Goal: Information Seeking & Learning: Learn about a topic

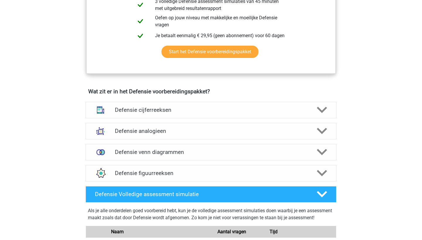
scroll to position [359, 0]
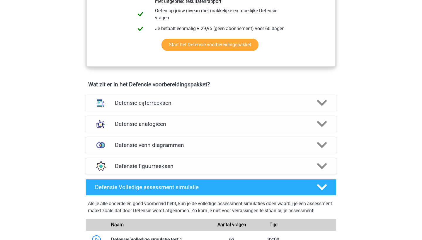
click at [212, 101] on h4 "Defensie cijferreeksen" at bounding box center [211, 103] width 192 height 7
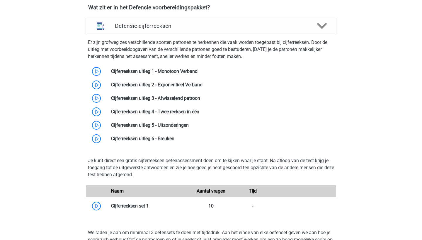
scroll to position [435, 0]
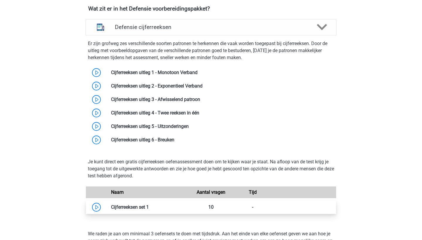
click at [149, 204] on link at bounding box center [149, 207] width 0 height 6
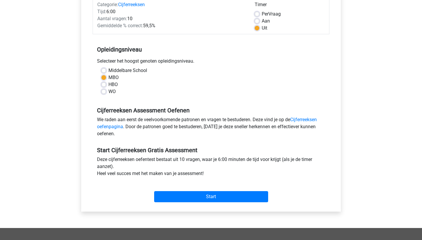
scroll to position [94, 0]
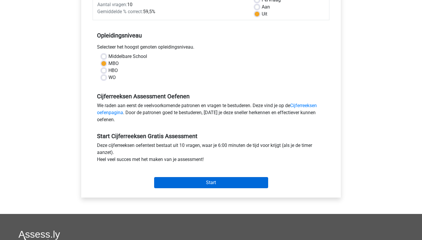
click at [213, 178] on input "Start" at bounding box center [211, 182] width 114 height 11
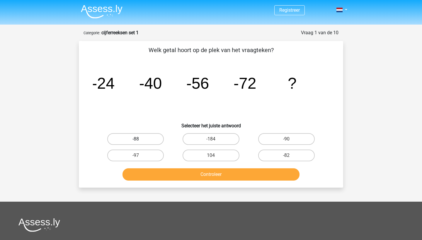
click at [149, 139] on label "-88" at bounding box center [135, 139] width 56 height 12
click at [139, 139] on input "-88" at bounding box center [138, 141] width 4 height 4
radio input "true"
click at [183, 173] on button "Controleer" at bounding box center [210, 174] width 177 height 12
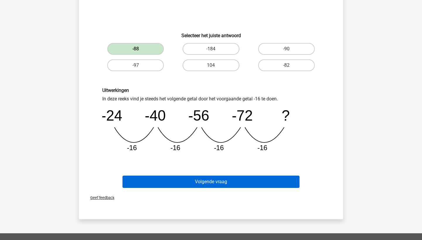
click at [189, 181] on button "Volgende vraag" at bounding box center [210, 182] width 177 height 12
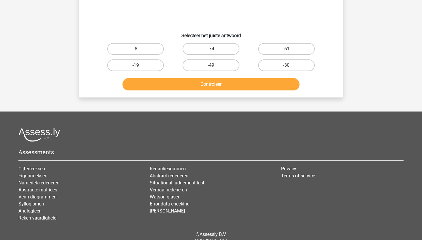
scroll to position [29, 0]
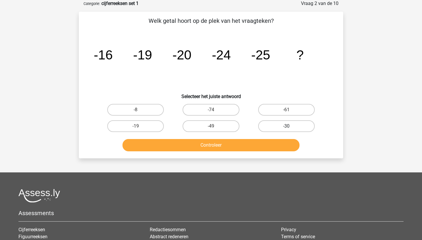
click at [275, 126] on label "-30" at bounding box center [286, 126] width 56 height 12
click at [286, 126] on input "-30" at bounding box center [288, 128] width 4 height 4
radio input "true"
click at [265, 145] on button "Controleer" at bounding box center [210, 145] width 177 height 12
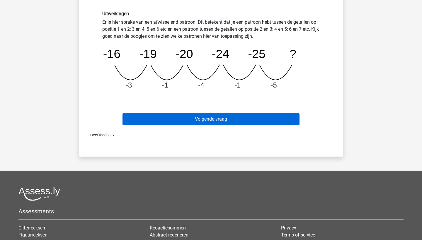
click at [249, 118] on button "Volgende vraag" at bounding box center [210, 119] width 177 height 12
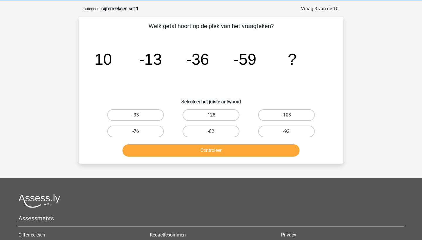
scroll to position [20, 0]
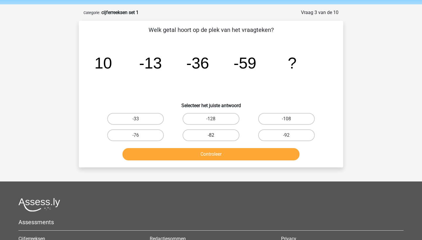
click at [221, 134] on label "-82" at bounding box center [210, 135] width 56 height 12
click at [215, 135] on input "-82" at bounding box center [213, 137] width 4 height 4
radio input "true"
click at [221, 154] on button "Controleer" at bounding box center [210, 154] width 177 height 12
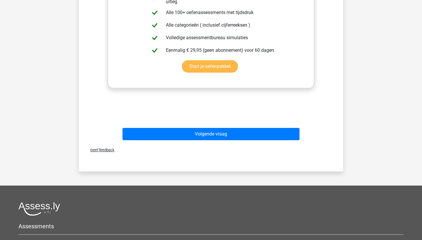
scroll to position [230, 0]
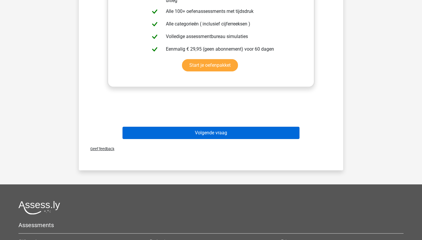
click at [220, 133] on button "Volgende vraag" at bounding box center [210, 133] width 177 height 12
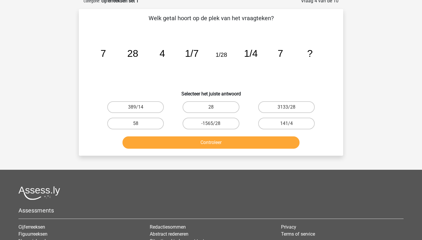
scroll to position [29, 0]
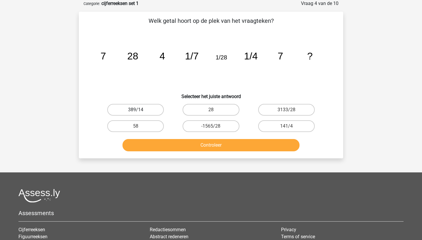
click at [132, 112] on label "389/14" at bounding box center [135, 110] width 56 height 12
click at [136, 112] on input "389/14" at bounding box center [138, 112] width 4 height 4
radio input "true"
click at [162, 144] on button "Controleer" at bounding box center [210, 145] width 177 height 12
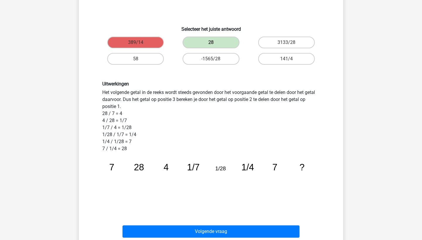
scroll to position [195, 0]
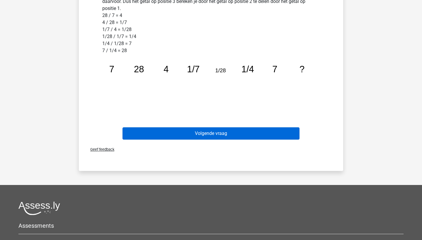
click at [173, 134] on button "Volgende vraag" at bounding box center [210, 133] width 177 height 12
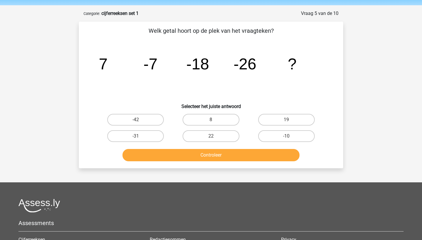
scroll to position [19, 0]
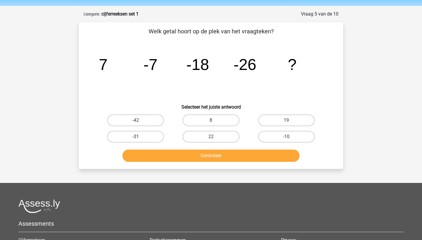
click at [116, 132] on label "-31" at bounding box center [135, 137] width 56 height 12
click at [136, 137] on input "-31" at bounding box center [138, 139] width 4 height 4
radio input "true"
click at [144, 149] on div "Controleer" at bounding box center [210, 154] width 245 height 19
click at [144, 154] on button "Controleer" at bounding box center [210, 156] width 177 height 12
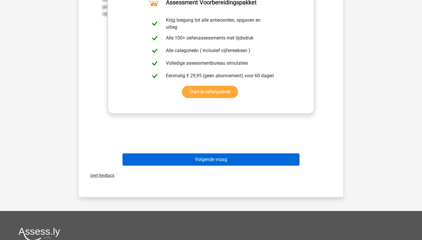
click at [153, 156] on button "Volgende vraag" at bounding box center [210, 159] width 177 height 12
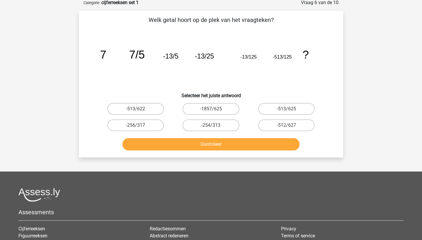
scroll to position [29, 0]
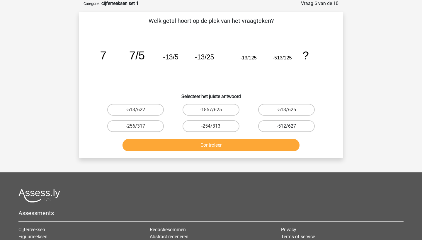
click at [279, 127] on label "-512/627" at bounding box center [286, 126] width 56 height 12
click at [286, 127] on input "-512/627" at bounding box center [288, 128] width 4 height 4
radio input "true"
click at [267, 141] on button "Controleer" at bounding box center [210, 145] width 177 height 12
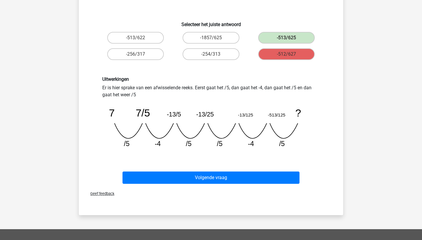
scroll to position [120, 0]
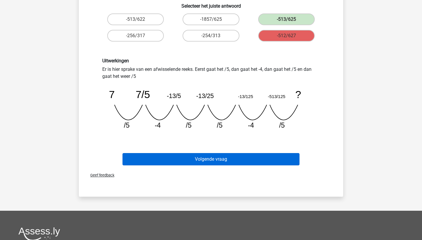
click at [234, 163] on button "Volgende vraag" at bounding box center [210, 159] width 177 height 12
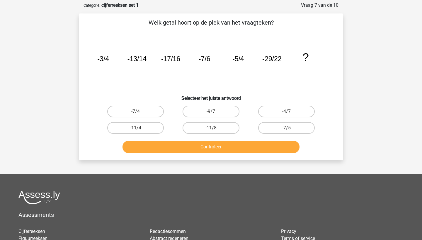
scroll to position [17, 0]
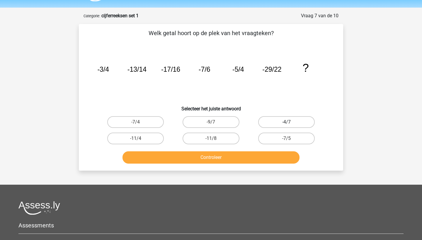
click at [286, 120] on label "-4/7" at bounding box center [286, 122] width 56 height 12
click at [286, 122] on input "-4/7" at bounding box center [288, 124] width 4 height 4
radio input "true"
click at [248, 157] on button "Controleer" at bounding box center [210, 157] width 177 height 12
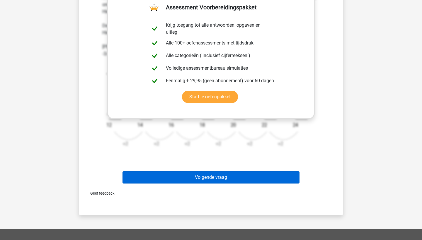
click at [216, 175] on button "Volgende vraag" at bounding box center [210, 177] width 177 height 12
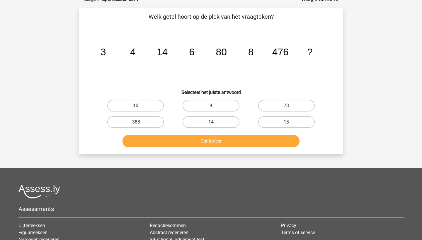
scroll to position [29, 0]
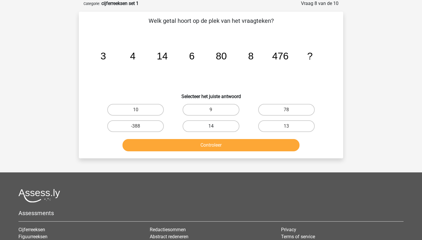
click at [225, 129] on label "14" at bounding box center [210, 126] width 56 height 12
click at [215, 129] on input "14" at bounding box center [213, 128] width 4 height 4
radio input "true"
click at [224, 144] on button "Controleer" at bounding box center [210, 145] width 177 height 12
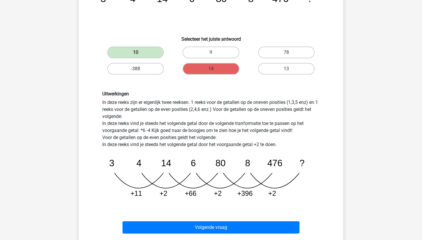
scroll to position [86, 0]
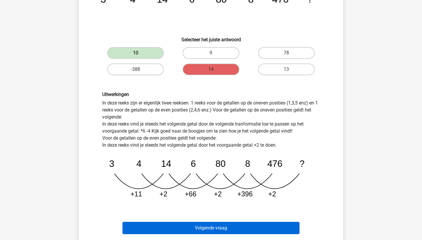
click at [210, 223] on button "Volgende vraag" at bounding box center [210, 228] width 177 height 12
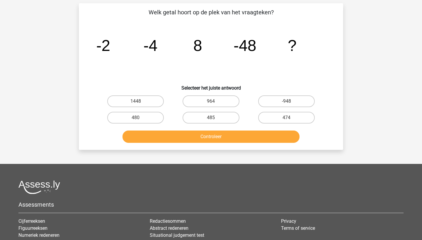
scroll to position [29, 0]
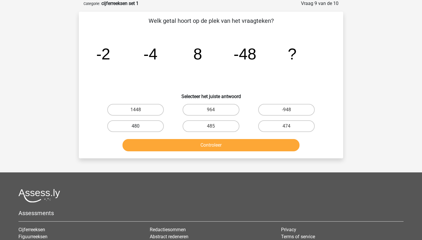
click at [150, 125] on label "480" at bounding box center [135, 126] width 56 height 12
click at [139, 126] on input "480" at bounding box center [138, 128] width 4 height 4
radio input "true"
click at [161, 140] on button "Controleer" at bounding box center [210, 145] width 177 height 12
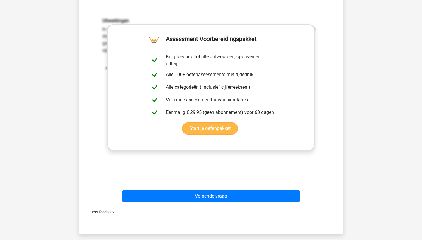
scroll to position [173, 0]
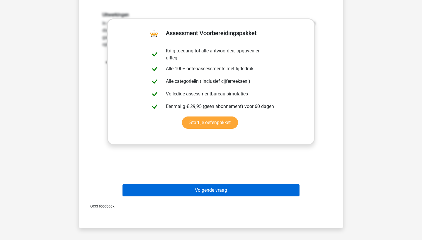
click at [163, 191] on button "Volgende vraag" at bounding box center [210, 190] width 177 height 12
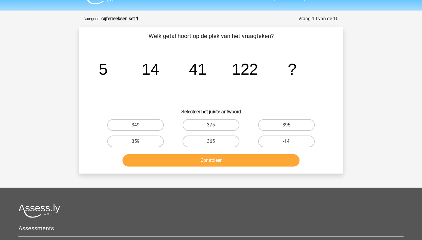
scroll to position [0, 0]
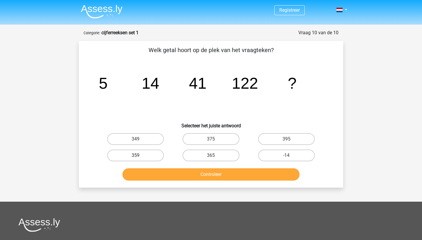
click at [158, 153] on label "359" at bounding box center [135, 156] width 56 height 12
click at [139, 155] on input "359" at bounding box center [138, 157] width 4 height 4
radio input "true"
click at [164, 179] on button "Controleer" at bounding box center [210, 174] width 177 height 12
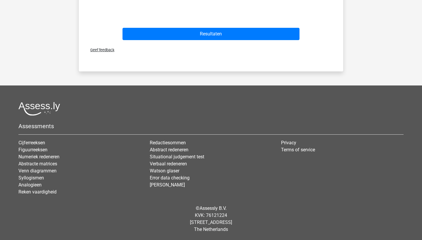
scroll to position [329, 0]
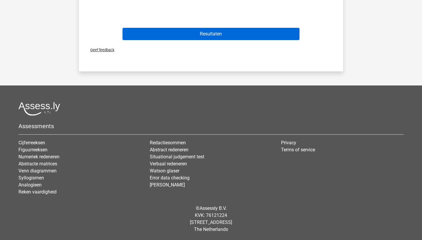
click at [269, 37] on button "Resultaten" at bounding box center [210, 34] width 177 height 12
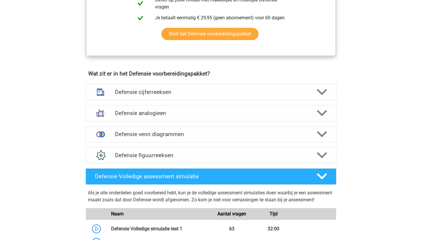
scroll to position [383, 0]
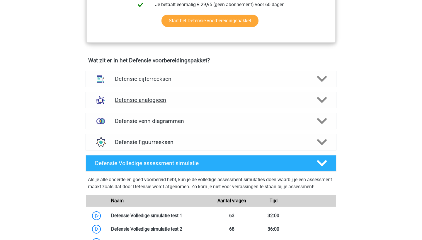
click at [242, 95] on div "Defensie analogieen" at bounding box center [210, 100] width 251 height 16
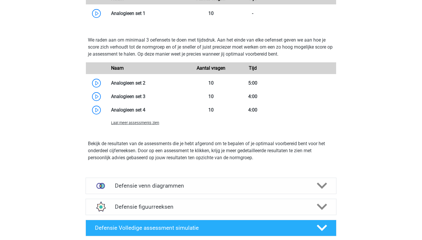
scroll to position [643, 0]
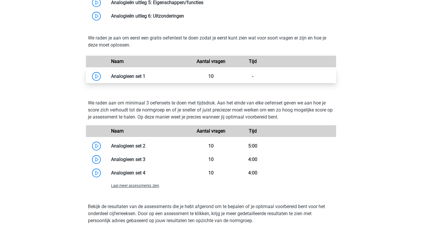
click at [145, 73] on link at bounding box center [145, 76] width 0 height 6
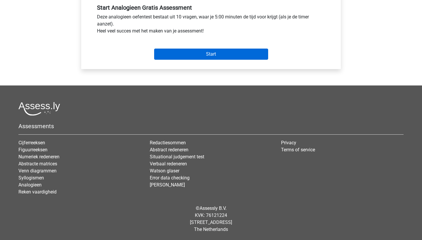
scroll to position [222, 0]
click at [213, 54] on input "Start" at bounding box center [211, 54] width 114 height 11
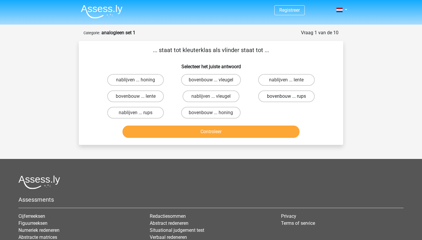
click at [295, 101] on label "bovenbouw ... rups" at bounding box center [286, 96] width 56 height 12
click at [290, 100] on input "bovenbouw ... rups" at bounding box center [288, 98] width 4 height 4
radio input "true"
click at [254, 138] on button "Controleer" at bounding box center [210, 132] width 177 height 12
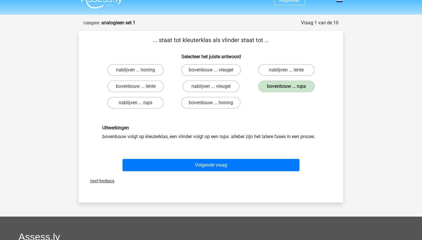
scroll to position [14, 0]
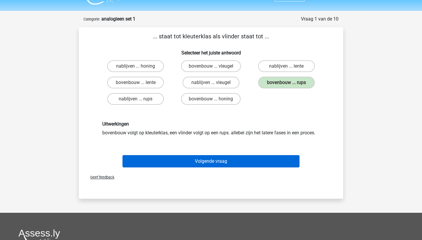
click at [232, 164] on button "Volgende vraag" at bounding box center [210, 161] width 177 height 12
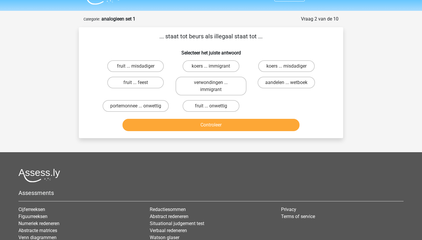
scroll to position [29, 0]
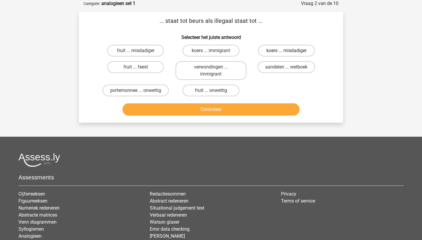
click at [266, 49] on label "koers ... misdadiger" at bounding box center [286, 51] width 56 height 12
click at [286, 51] on input "koers ... misdadiger" at bounding box center [288, 53] width 4 height 4
radio input "true"
click at [232, 110] on button "Controleer" at bounding box center [210, 109] width 177 height 12
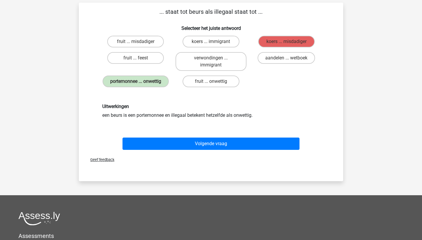
scroll to position [40, 0]
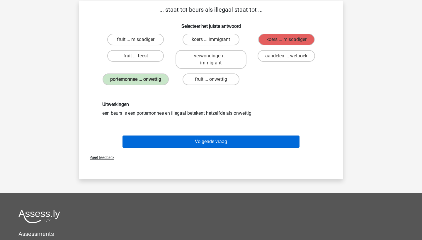
click at [223, 144] on button "Volgende vraag" at bounding box center [210, 142] width 177 height 12
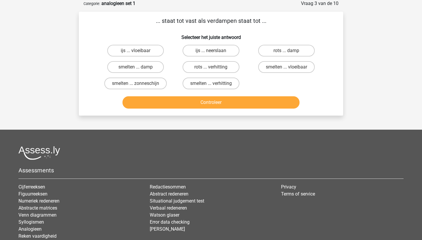
scroll to position [0, 0]
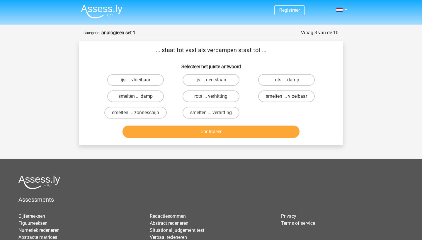
click at [267, 95] on label "smelten ... vloeibaar" at bounding box center [286, 96] width 56 height 12
click at [286, 96] on input "smelten ... vloeibaar" at bounding box center [288, 98] width 4 height 4
radio input "true"
click at [242, 127] on button "Controleer" at bounding box center [210, 132] width 177 height 12
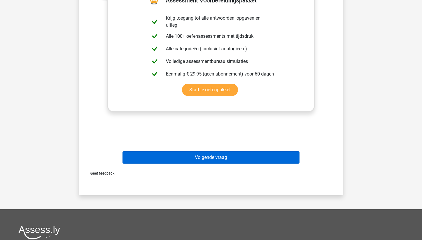
click at [224, 156] on button "Volgende vraag" at bounding box center [210, 157] width 177 height 12
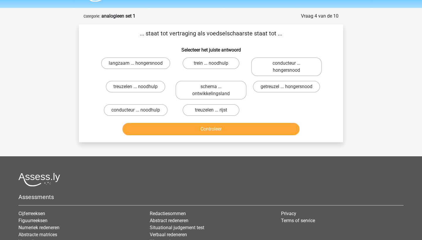
scroll to position [16, 0]
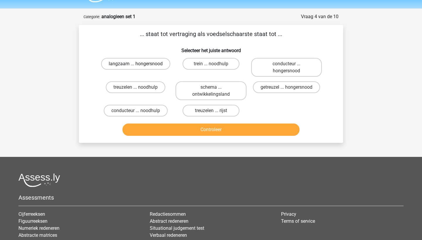
click at [159, 65] on label "langzaam ... hongersnood" at bounding box center [135, 64] width 69 height 12
click at [139, 65] on input "langzaam ... hongersnood" at bounding box center [138, 66] width 4 height 4
radio input "true"
click at [223, 134] on button "Controleer" at bounding box center [210, 130] width 177 height 12
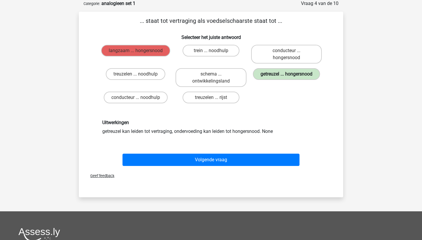
scroll to position [40, 0]
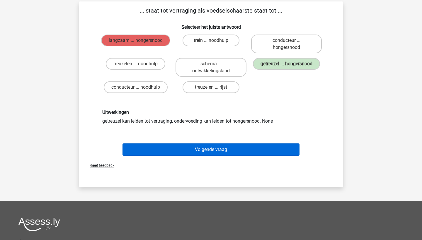
click at [204, 152] on button "Volgende vraag" at bounding box center [210, 149] width 177 height 12
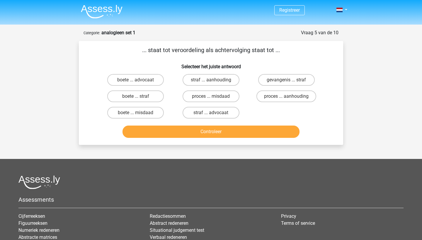
scroll to position [0, 0]
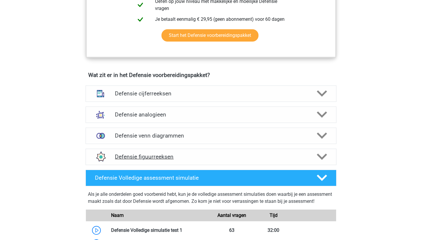
scroll to position [377, 0]
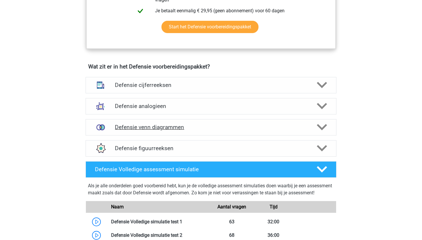
click at [227, 128] on h4 "Defensie venn diagrammen" at bounding box center [211, 127] width 192 height 7
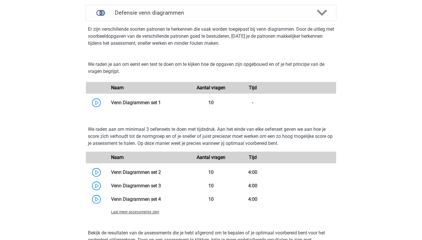
scroll to position [498, 0]
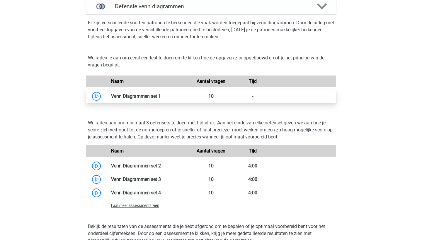
click at [161, 93] on link at bounding box center [161, 96] width 0 height 6
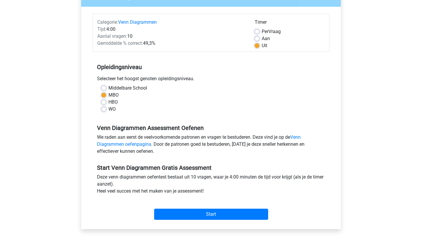
scroll to position [63, 0]
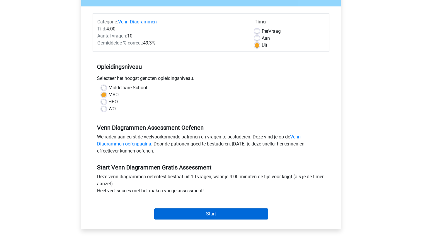
click at [184, 213] on input "Start" at bounding box center [211, 213] width 114 height 11
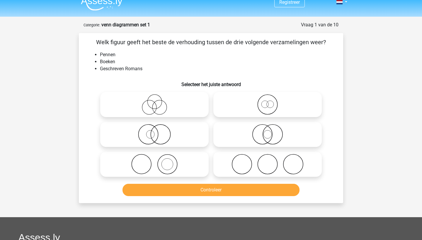
scroll to position [8, 0]
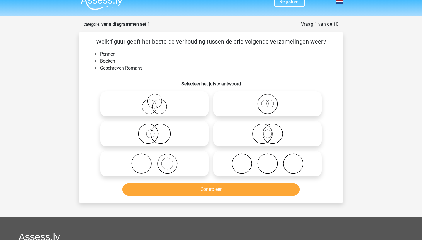
click at [166, 167] on icon at bounding box center [154, 163] width 104 height 20
click at [158, 161] on input "radio" at bounding box center [156, 159] width 4 height 4
radio input "true"
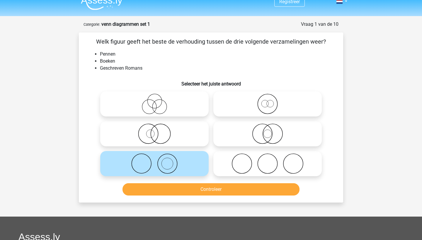
click at [177, 183] on button "Controleer" at bounding box center [210, 189] width 177 height 12
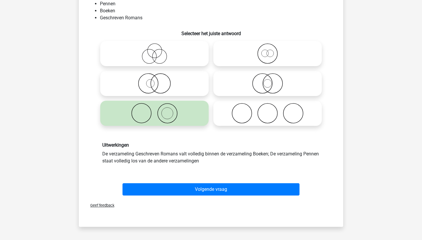
scroll to position [63, 0]
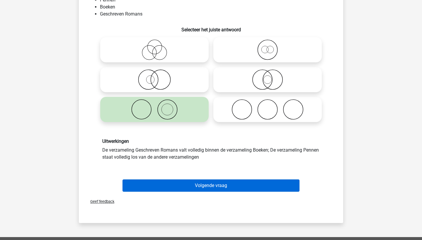
click at [177, 185] on button "Volgende vraag" at bounding box center [210, 185] width 177 height 12
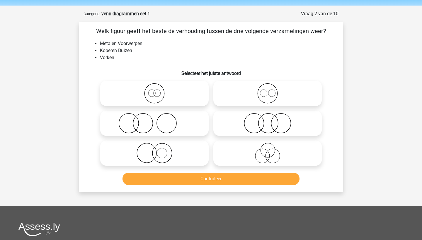
scroll to position [13, 0]
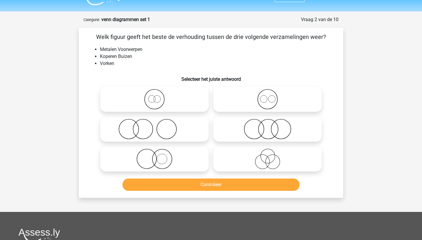
click at [278, 106] on icon at bounding box center [267, 99] width 104 height 20
click at [271, 96] on input "radio" at bounding box center [269, 94] width 4 height 4
radio input "true"
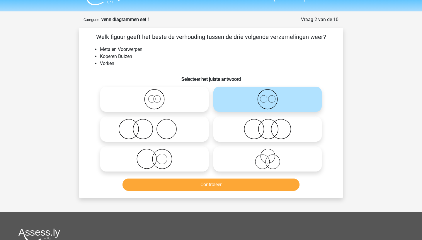
click at [197, 188] on button "Controleer" at bounding box center [210, 185] width 177 height 12
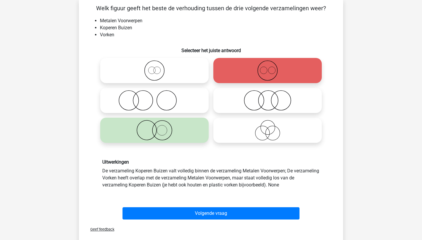
scroll to position [42, 0]
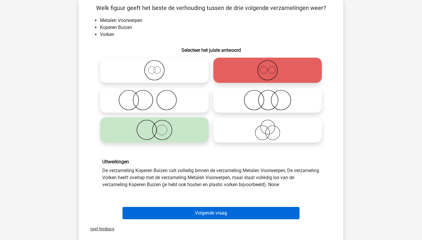
click at [196, 216] on button "Volgende vraag" at bounding box center [210, 213] width 177 height 12
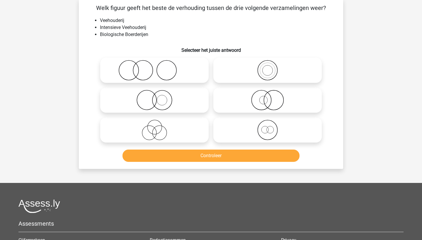
scroll to position [29, 0]
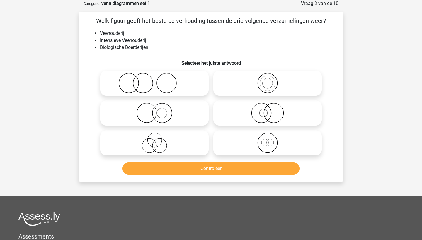
click at [150, 153] on icon at bounding box center [154, 143] width 104 height 20
click at [154, 140] on input "radio" at bounding box center [156, 138] width 4 height 4
radio input "true"
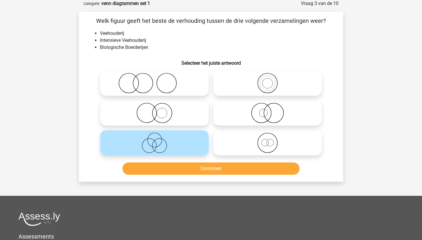
click at [167, 177] on div "Controleer" at bounding box center [211, 169] width 226 height 15
click at [167, 170] on button "Controleer" at bounding box center [210, 168] width 177 height 12
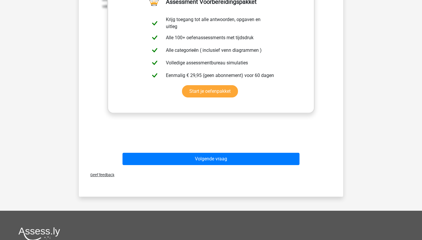
scroll to position [239, 0]
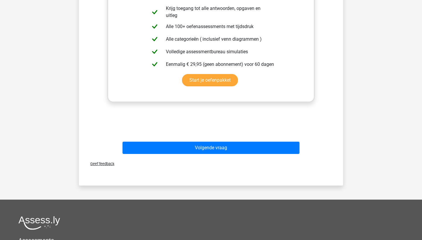
click at [183, 155] on div "Volgende vraag" at bounding box center [211, 149] width 226 height 15
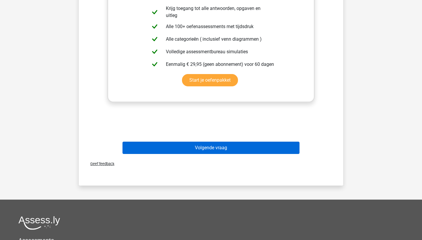
click at [185, 150] on button "Volgende vraag" at bounding box center [210, 148] width 177 height 12
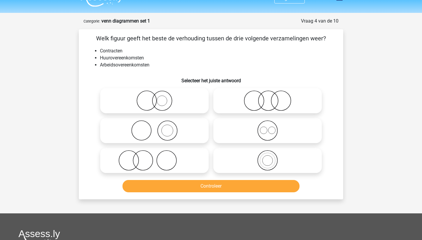
scroll to position [11, 0]
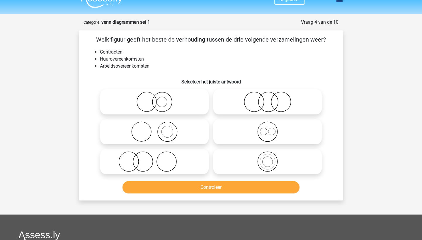
click at [260, 135] on icon at bounding box center [267, 131] width 104 height 20
click at [267, 129] on input "radio" at bounding box center [269, 127] width 4 height 4
radio input "true"
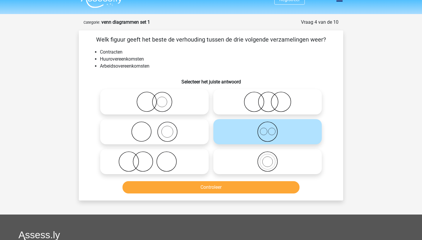
click at [206, 190] on button "Controleer" at bounding box center [210, 187] width 177 height 12
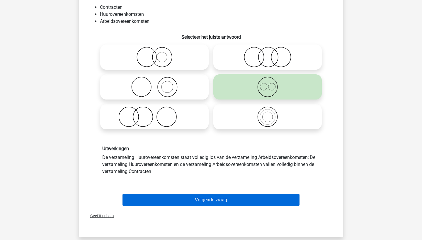
click at [205, 202] on button "Volgende vraag" at bounding box center [210, 200] width 177 height 12
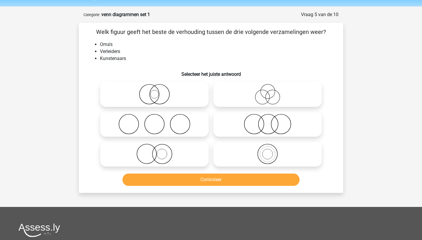
scroll to position [20, 0]
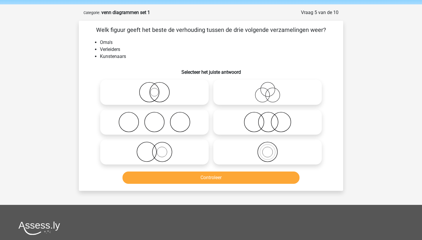
click at [266, 87] on icon at bounding box center [267, 92] width 104 height 20
click at [267, 87] on input "radio" at bounding box center [269, 87] width 4 height 4
radio input "true"
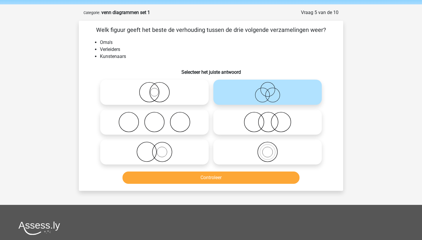
click at [239, 177] on button "Controleer" at bounding box center [210, 178] width 177 height 12
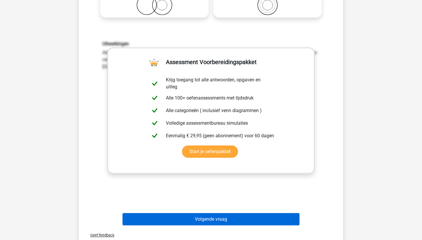
click at [220, 216] on button "Volgende vraag" at bounding box center [210, 219] width 177 height 12
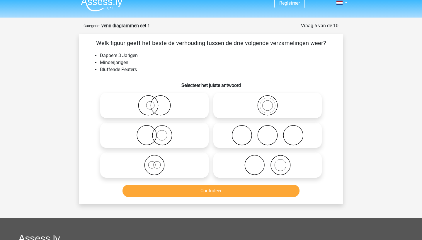
scroll to position [6, 0]
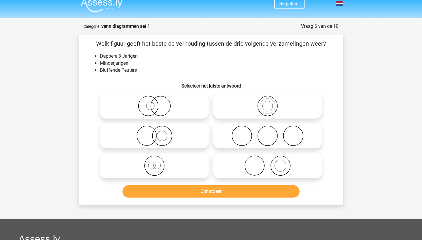
click at [160, 168] on icon at bounding box center [154, 165] width 104 height 20
click at [158, 163] on input "radio" at bounding box center [156, 161] width 4 height 4
radio input "true"
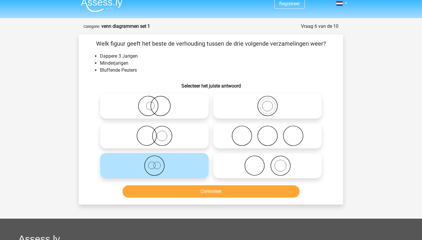
click at [168, 189] on button "Controleer" at bounding box center [210, 191] width 177 height 12
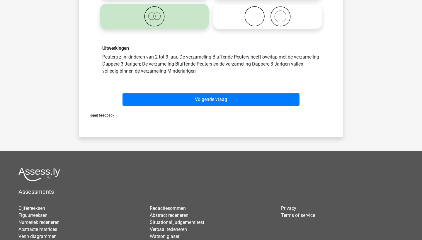
scroll to position [166, 0]
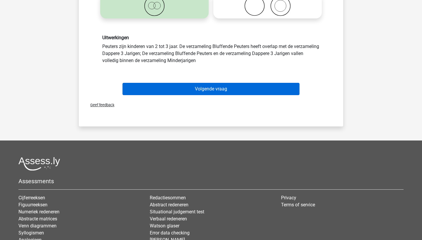
click at [212, 93] on button "Volgende vraag" at bounding box center [210, 89] width 177 height 12
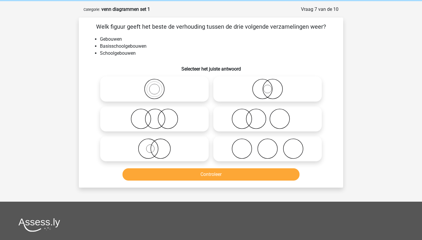
scroll to position [23, 0]
click at [168, 93] on icon at bounding box center [154, 89] width 104 height 20
click at [158, 86] on input "radio" at bounding box center [156, 85] width 4 height 4
radio input "true"
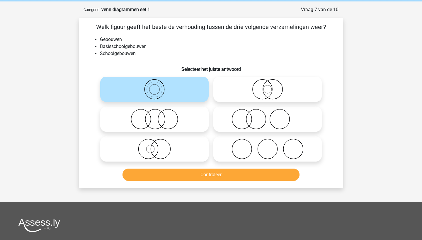
click at [179, 173] on button "Controleer" at bounding box center [210, 175] width 177 height 12
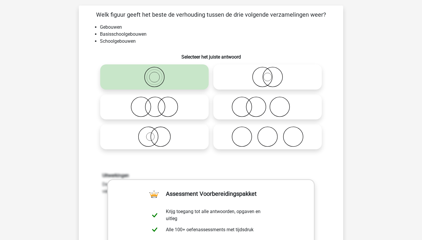
scroll to position [33, 0]
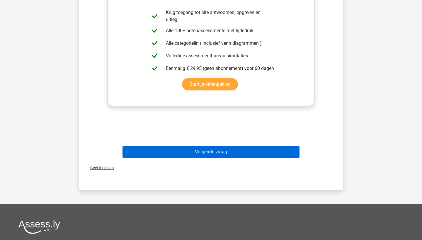
click at [205, 157] on button "Volgende vraag" at bounding box center [210, 152] width 177 height 12
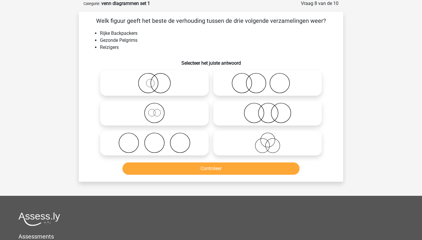
scroll to position [3, 0]
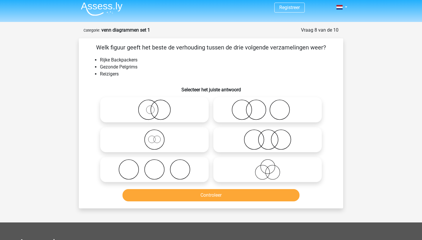
click at [245, 168] on icon at bounding box center [267, 169] width 104 height 20
click at [267, 167] on input "radio" at bounding box center [269, 165] width 4 height 4
radio input "true"
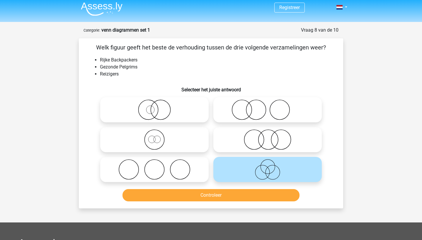
click at [220, 197] on button "Controleer" at bounding box center [210, 195] width 177 height 12
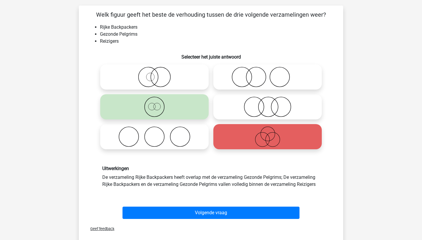
scroll to position [46, 0]
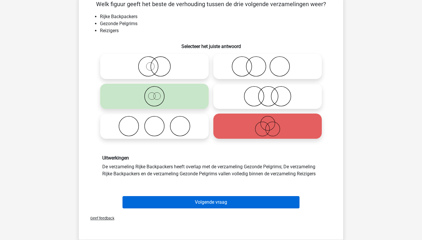
click at [212, 203] on button "Volgende vraag" at bounding box center [210, 202] width 177 height 12
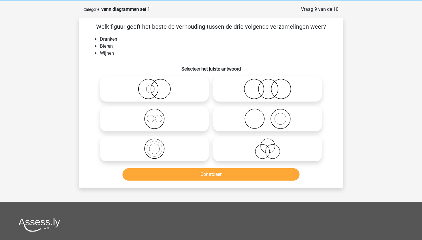
scroll to position [23, 0]
click at [175, 115] on icon at bounding box center [154, 119] width 104 height 20
click at [158, 115] on input "radio" at bounding box center [156, 114] width 4 height 4
radio input "true"
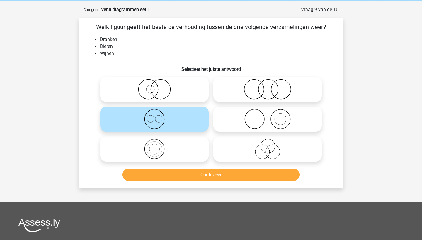
click at [156, 176] on button "Controleer" at bounding box center [210, 175] width 177 height 12
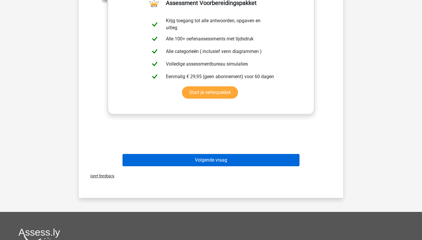
click at [179, 162] on button "Volgende vraag" at bounding box center [210, 160] width 177 height 12
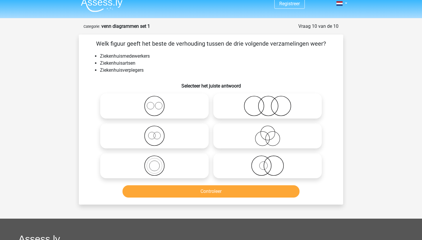
scroll to position [6, 0]
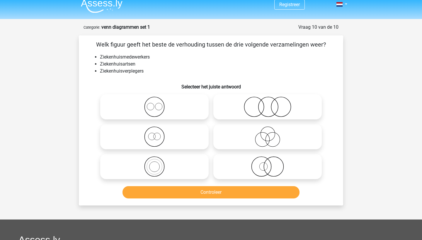
click at [168, 109] on icon at bounding box center [154, 107] width 104 height 20
click at [158, 104] on input "radio" at bounding box center [156, 102] width 4 height 4
radio input "true"
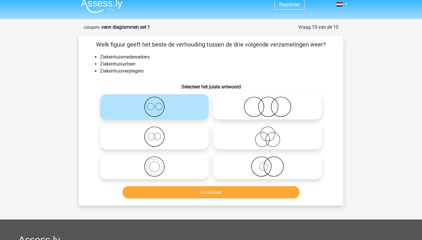
click at [171, 186] on button "Controleer" at bounding box center [210, 192] width 177 height 12
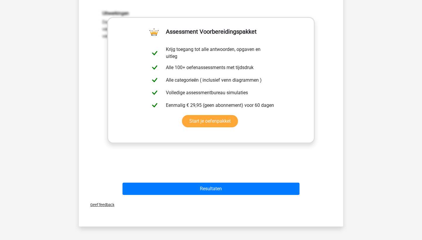
scroll to position [204, 0]
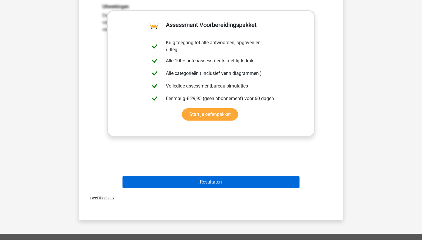
click at [222, 179] on button "Resultaten" at bounding box center [210, 182] width 177 height 12
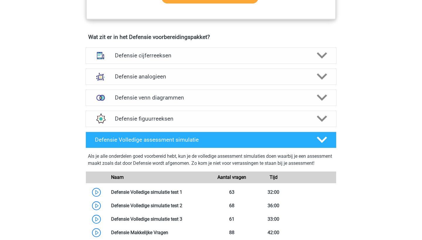
scroll to position [410, 0]
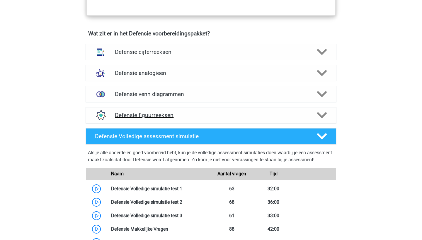
click at [170, 119] on div "Defensie figuurreeksen" at bounding box center [210, 115] width 251 height 16
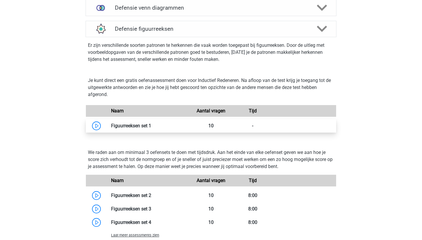
scroll to position [502, 0]
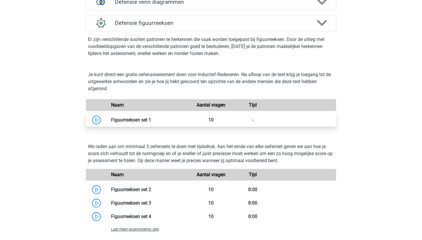
click at [151, 118] on link at bounding box center [151, 120] width 0 height 6
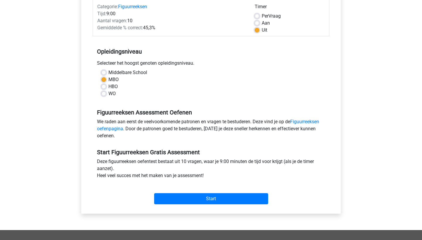
scroll to position [95, 0]
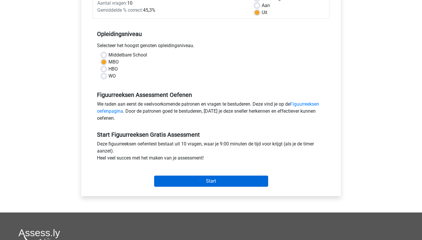
click at [186, 177] on input "Start" at bounding box center [211, 181] width 114 height 11
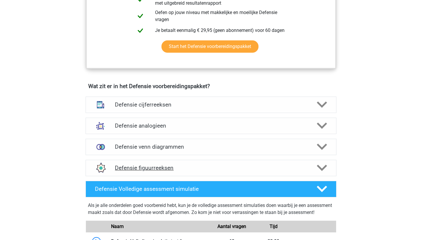
scroll to position [359, 0]
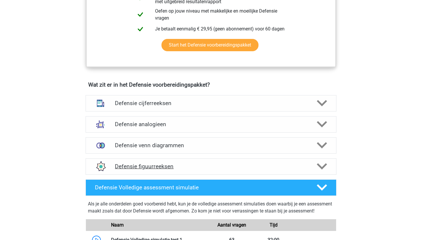
click at [183, 166] on h4 "Defensie figuurreeksen" at bounding box center [211, 166] width 192 height 7
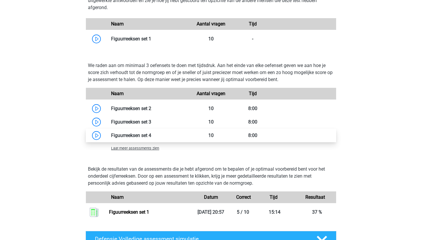
scroll to position [583, 0]
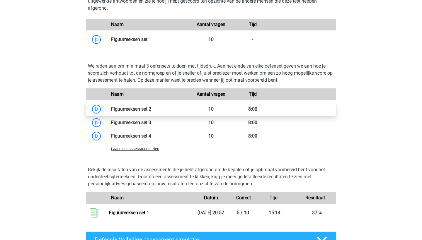
click at [151, 106] on link at bounding box center [151, 109] width 0 height 6
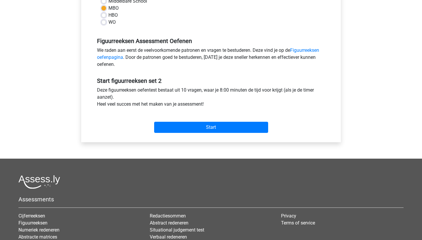
scroll to position [159, 0]
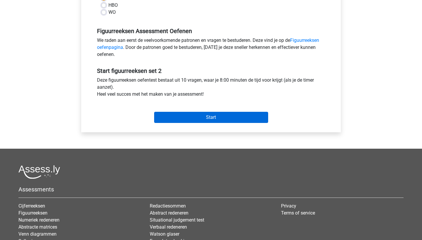
click at [186, 119] on input "Start" at bounding box center [211, 117] width 114 height 11
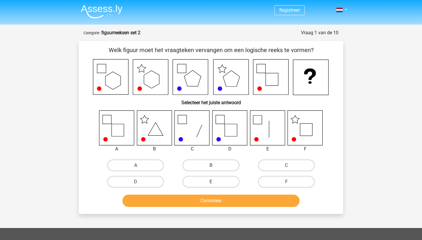
drag, startPoint x: 0, startPoint y: 0, endPoint x: 205, endPoint y: 119, distance: 236.9
click at [189, 119] on icon at bounding box center [191, 127] width 35 height 35
click at [306, 120] on icon at bounding box center [304, 127] width 35 height 35
click at [296, 184] on label "F" at bounding box center [286, 182] width 56 height 12
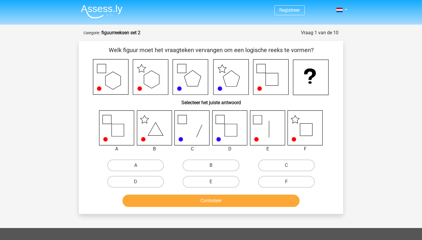
click at [290, 184] on input "F" at bounding box center [288, 184] width 4 height 4
radio input "true"
click at [275, 199] on button "Controleer" at bounding box center [210, 201] width 177 height 12
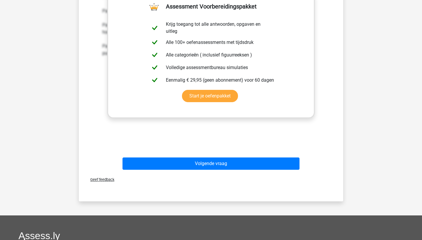
scroll to position [261, 0]
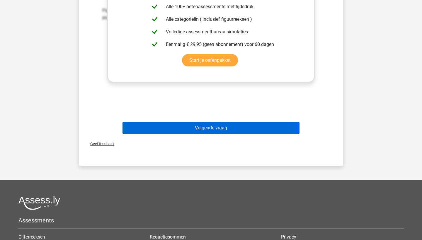
click at [246, 132] on button "Volgende vraag" at bounding box center [210, 128] width 177 height 12
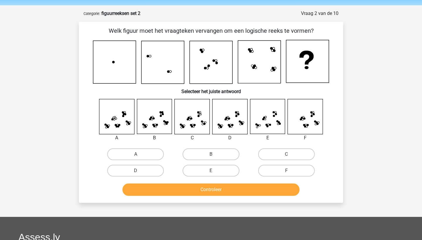
scroll to position [13, 0]
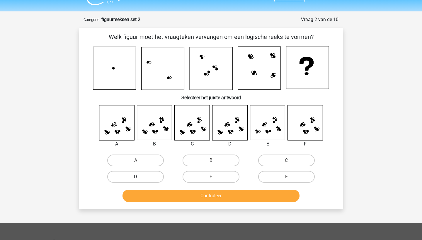
click at [124, 174] on label "D" at bounding box center [135, 177] width 56 height 12
click at [136, 177] on input "D" at bounding box center [138, 179] width 4 height 4
radio input "true"
click at [162, 202] on div "Controleer" at bounding box center [211, 197] width 226 height 15
click at [162, 200] on button "Controleer" at bounding box center [210, 196] width 177 height 12
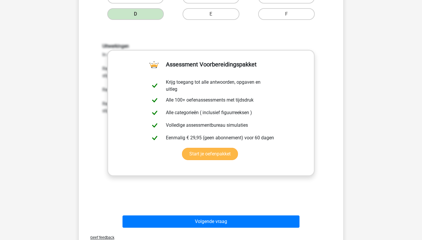
scroll to position [187, 0]
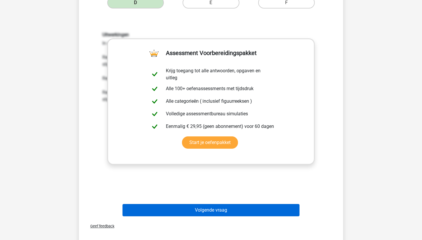
click at [219, 212] on button "Volgende vraag" at bounding box center [210, 210] width 177 height 12
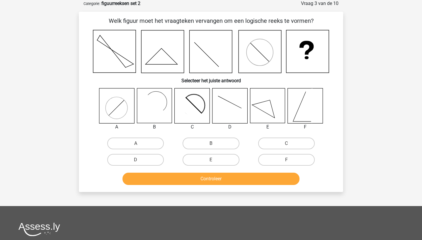
scroll to position [15, 0]
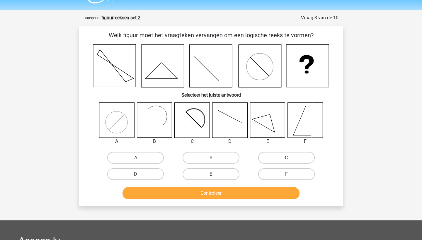
click at [287, 159] on input "C" at bounding box center [288, 160] width 4 height 4
radio input "true"
click at [262, 181] on div "F" at bounding box center [286, 174] width 75 height 16
click at [254, 192] on button "Controleer" at bounding box center [210, 193] width 177 height 12
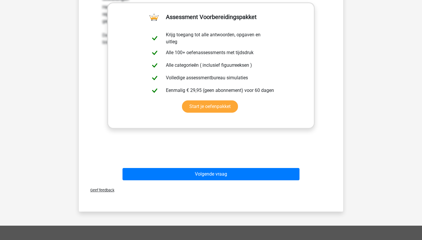
click at [234, 167] on div "Volgende vraag" at bounding box center [210, 172] width 245 height 19
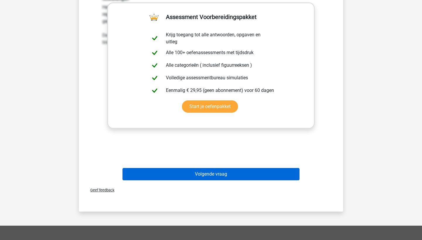
click at [234, 171] on button "Volgende vraag" at bounding box center [210, 174] width 177 height 12
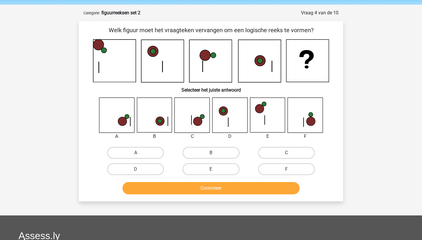
scroll to position [18, 0]
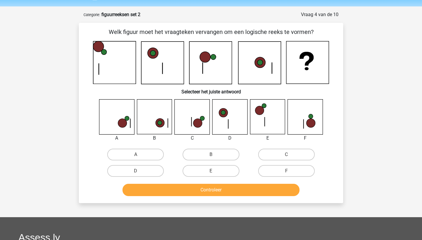
click at [288, 156] on input "C" at bounding box center [288, 157] width 4 height 4
radio input "true"
click at [243, 196] on button "Controleer" at bounding box center [210, 190] width 177 height 12
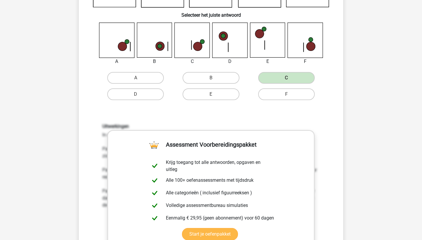
scroll to position [123, 0]
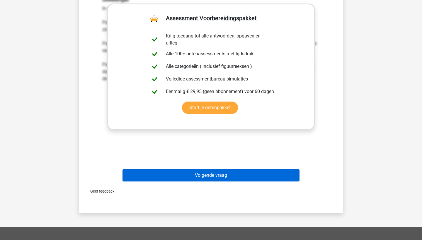
click at [242, 175] on button "Volgende vraag" at bounding box center [210, 175] width 177 height 12
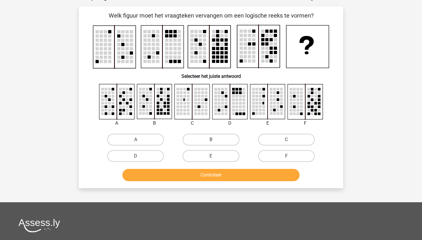
scroll to position [29, 0]
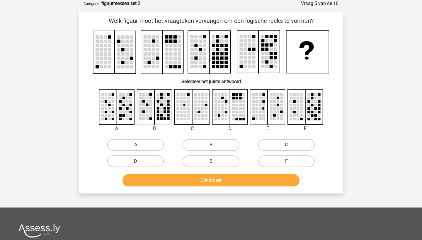
click at [284, 164] on label "F" at bounding box center [286, 161] width 56 height 12
click at [286, 164] on input "F" at bounding box center [288, 163] width 4 height 4
radio input "true"
click at [261, 174] on button "Controleer" at bounding box center [210, 180] width 177 height 12
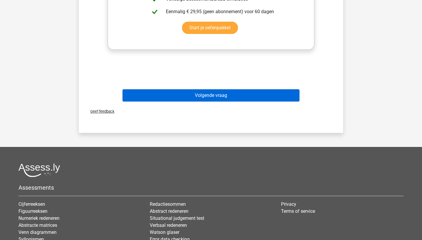
click at [233, 94] on button "Volgende vraag" at bounding box center [210, 95] width 177 height 12
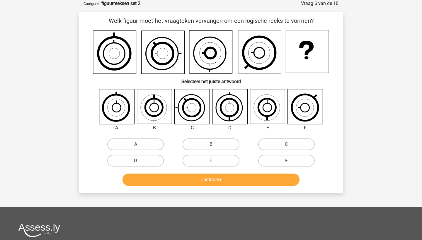
click at [270, 58] on icon at bounding box center [259, 51] width 43 height 43
click at [126, 157] on label "D" at bounding box center [135, 161] width 56 height 12
click at [136, 161] on input "D" at bounding box center [138, 163] width 4 height 4
radio input "true"
click at [143, 174] on button "Controleer" at bounding box center [210, 180] width 177 height 12
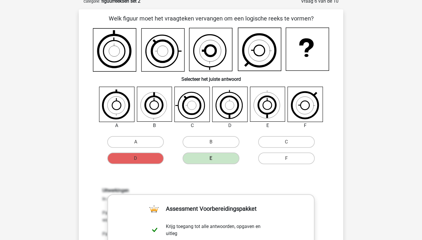
scroll to position [36, 0]
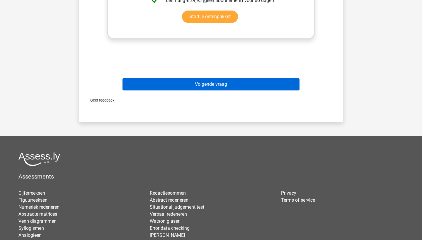
click at [240, 82] on button "Volgende vraag" at bounding box center [210, 84] width 177 height 12
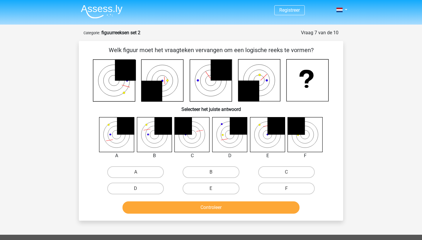
scroll to position [0, 0]
click at [207, 176] on label "B" at bounding box center [210, 172] width 56 height 12
click at [211, 176] on input "B" at bounding box center [213, 174] width 4 height 4
radio input "true"
click at [204, 212] on button "Controleer" at bounding box center [210, 207] width 177 height 12
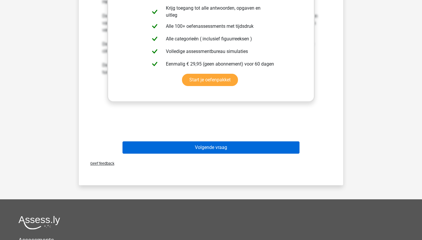
click at [234, 149] on button "Volgende vraag" at bounding box center [210, 147] width 177 height 12
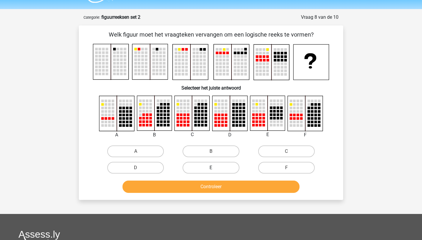
scroll to position [15, 0]
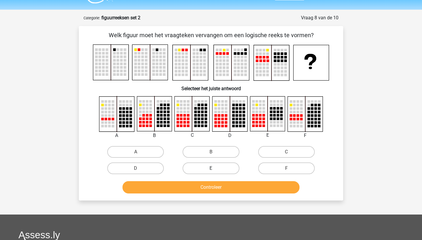
click at [223, 167] on label "E" at bounding box center [210, 168] width 56 height 12
click at [215, 168] on input "E" at bounding box center [213, 170] width 4 height 4
radio input "true"
click at [225, 187] on button "Controleer" at bounding box center [210, 187] width 177 height 12
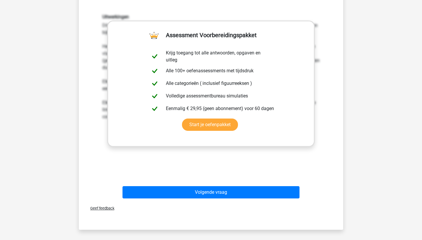
scroll to position [240, 0]
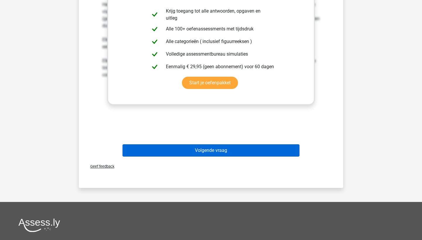
click at [220, 153] on button "Volgende vraag" at bounding box center [210, 150] width 177 height 12
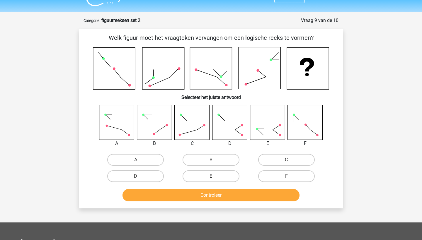
scroll to position [12, 0]
click at [287, 171] on label "F" at bounding box center [286, 176] width 56 height 12
click at [287, 176] on input "F" at bounding box center [288, 178] width 4 height 4
radio input "true"
click at [262, 190] on button "Controleer" at bounding box center [210, 195] width 177 height 12
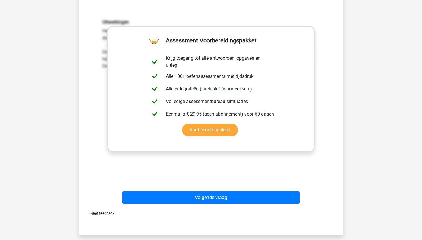
scroll to position [224, 0]
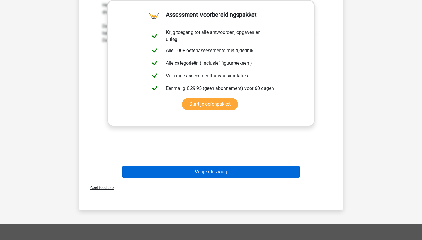
click at [260, 173] on button "Volgende vraag" at bounding box center [210, 172] width 177 height 12
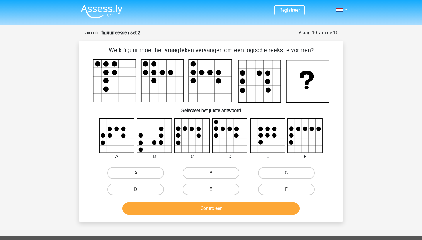
scroll to position [0, 0]
click at [146, 190] on label "D" at bounding box center [135, 190] width 56 height 12
click at [139, 190] on input "D" at bounding box center [138, 191] width 4 height 4
radio input "true"
click at [166, 205] on button "Controleer" at bounding box center [210, 208] width 177 height 12
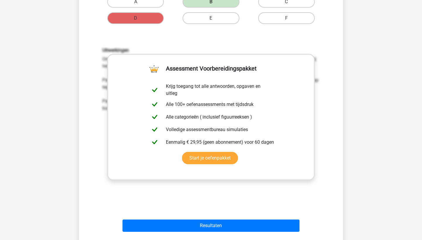
scroll to position [211, 0]
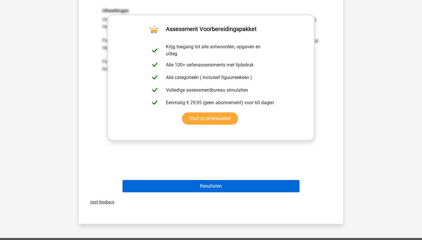
click at [204, 184] on button "Resultaten" at bounding box center [210, 186] width 177 height 12
